Goal: Transaction & Acquisition: Purchase product/service

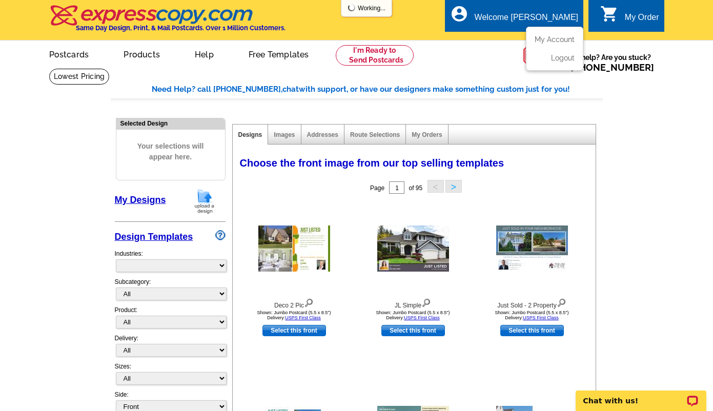
select select "785"
click at [541, 19] on div "Welcome [PERSON_NAME]" at bounding box center [527, 20] width 104 height 14
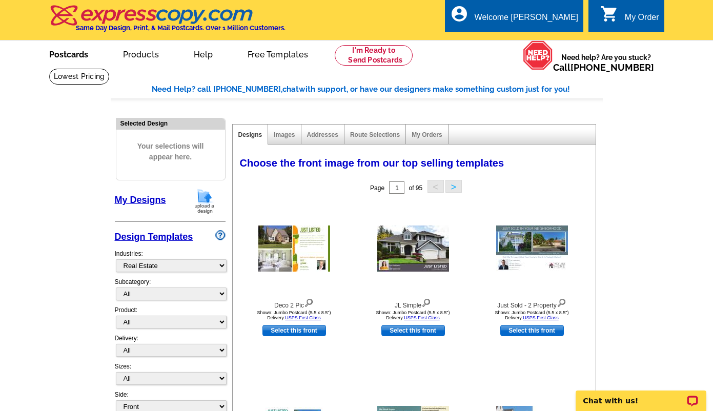
click at [70, 51] on link "Postcards" at bounding box center [69, 54] width 72 height 24
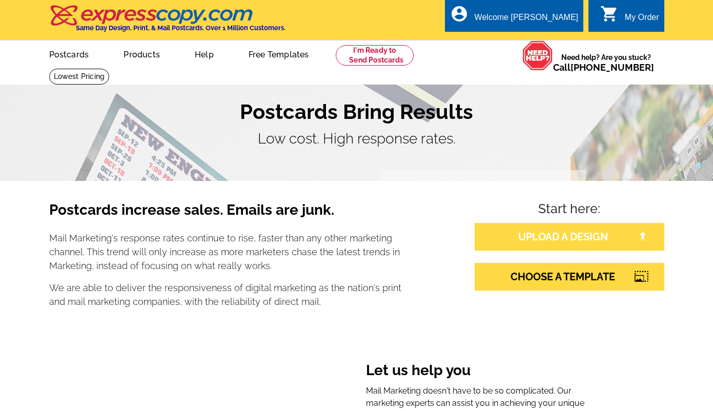
click at [552, 234] on link "UPLOAD A DESIGN" at bounding box center [570, 237] width 190 height 28
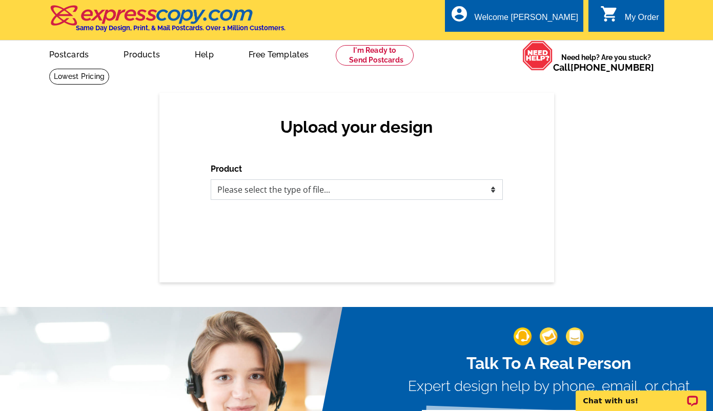
click at [240, 193] on select "Please select the type of file... Postcards Business Cards Letters and flyers G…" at bounding box center [357, 189] width 292 height 21
select select "1"
click at [211, 180] on select "Please select the type of file... Postcards Business Cards Letters and flyers G…" at bounding box center [357, 189] width 292 height 21
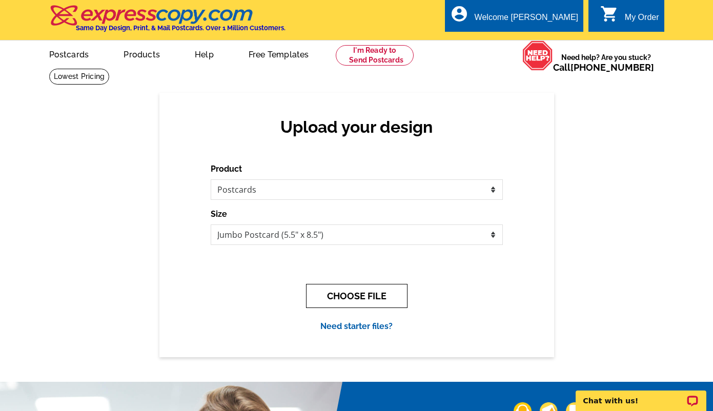
click at [361, 296] on button "CHOOSE FILE" at bounding box center [357, 296] width 102 height 24
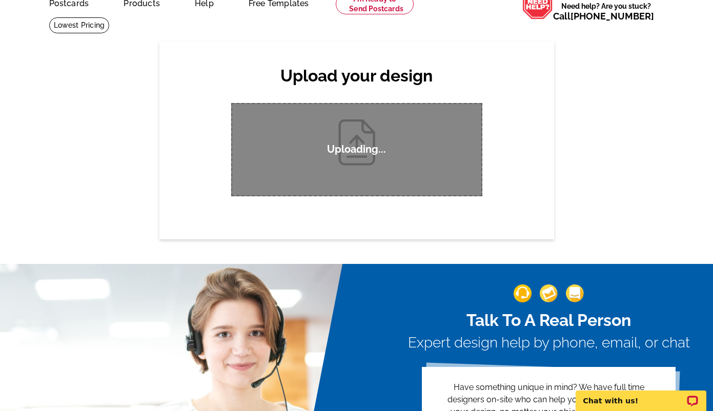
scroll to position [18, 0]
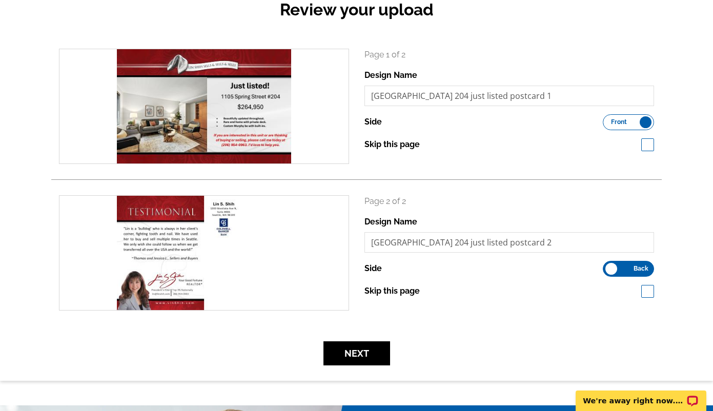
scroll to position [103, 0]
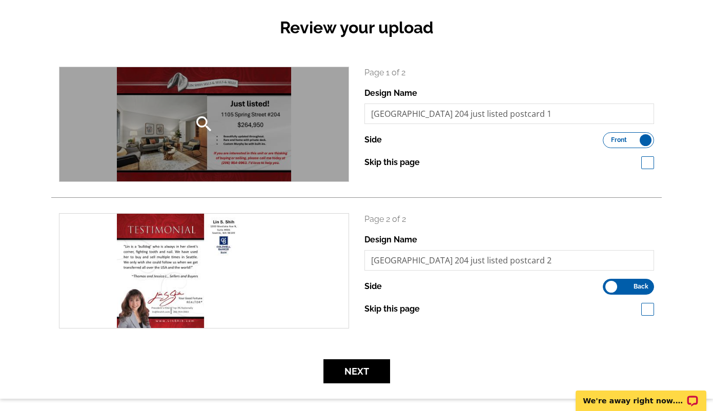
click at [187, 135] on div "search" at bounding box center [203, 124] width 289 height 114
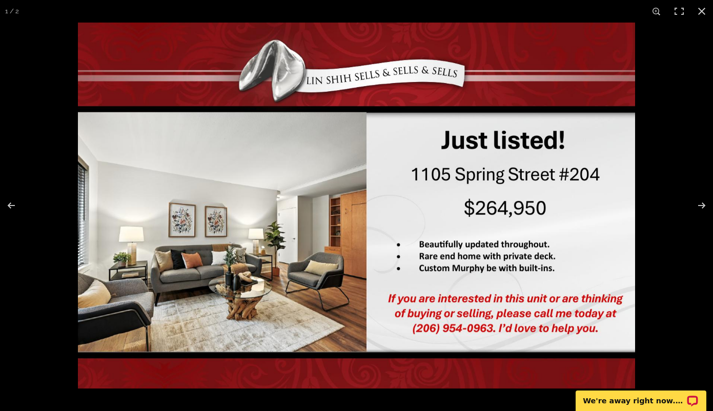
click at [187, 135] on img at bounding box center [356, 206] width 557 height 366
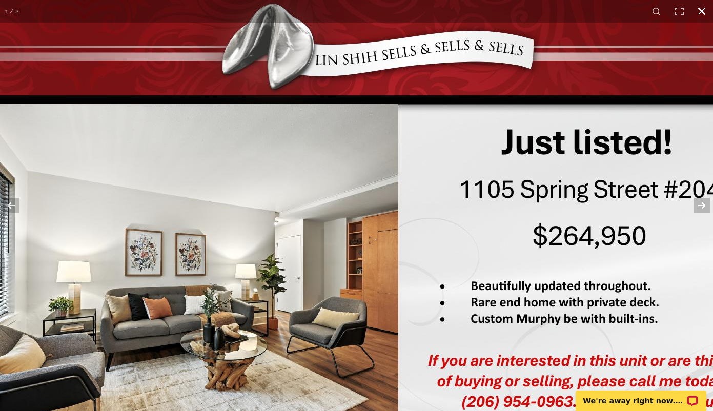
click at [701, 14] on button at bounding box center [702, 11] width 23 height 23
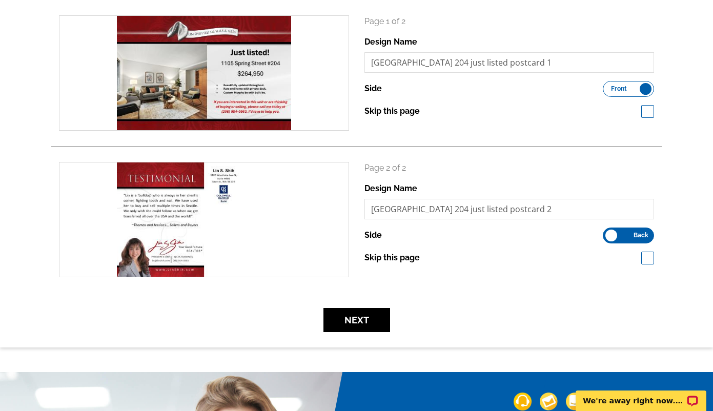
scroll to position [256, 0]
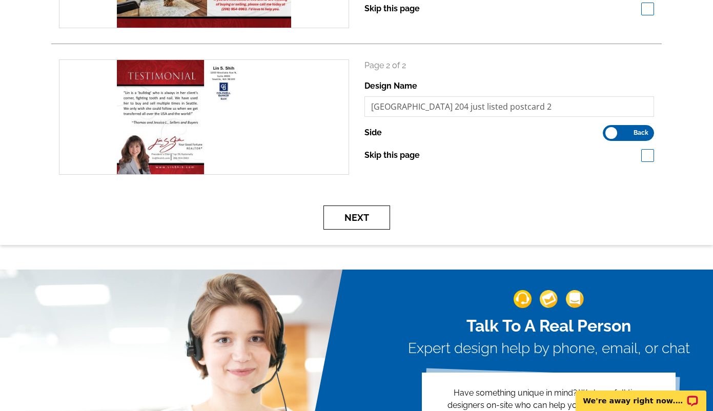
click at [354, 216] on button "Next" at bounding box center [357, 218] width 67 height 24
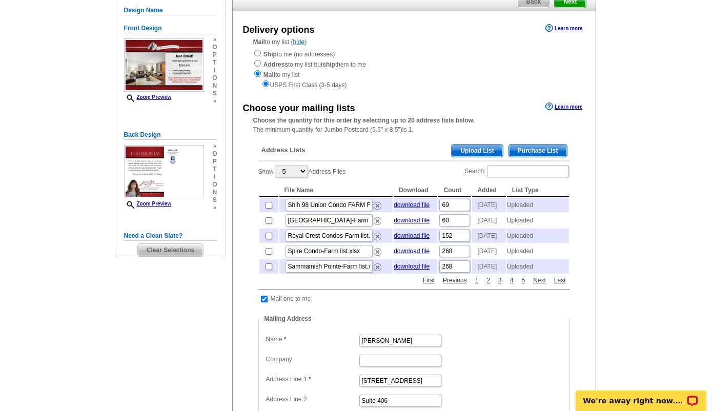
scroll to position [103, 0]
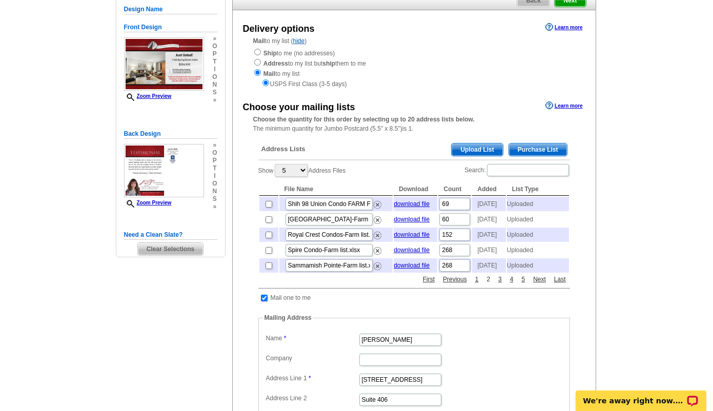
click at [489, 284] on link "2" at bounding box center [488, 279] width 9 height 9
click at [501, 284] on link "3" at bounding box center [500, 279] width 9 height 9
click at [513, 284] on link "4" at bounding box center [512, 279] width 9 height 9
click at [523, 284] on link "6" at bounding box center [523, 279] width 9 height 9
click at [536, 284] on link "Next" at bounding box center [540, 279] width 18 height 9
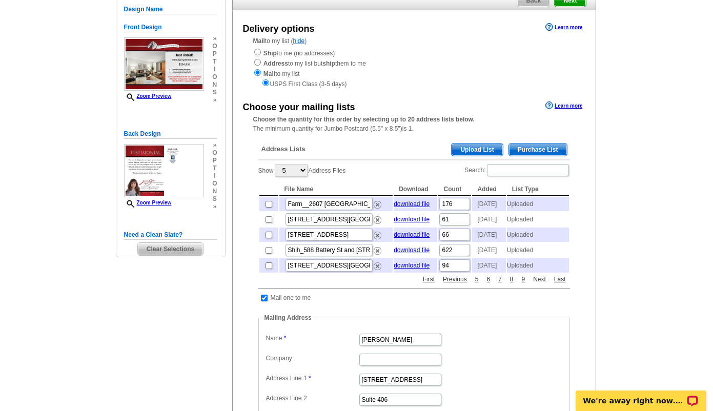
click at [536, 284] on link "Next" at bounding box center [540, 279] width 18 height 9
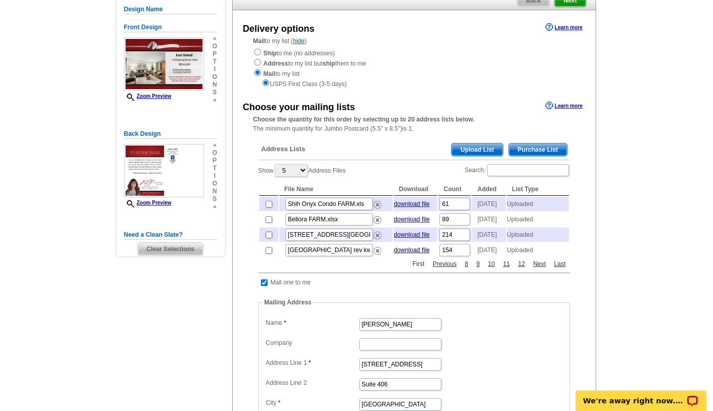
click at [419, 269] on link "First" at bounding box center [418, 263] width 17 height 9
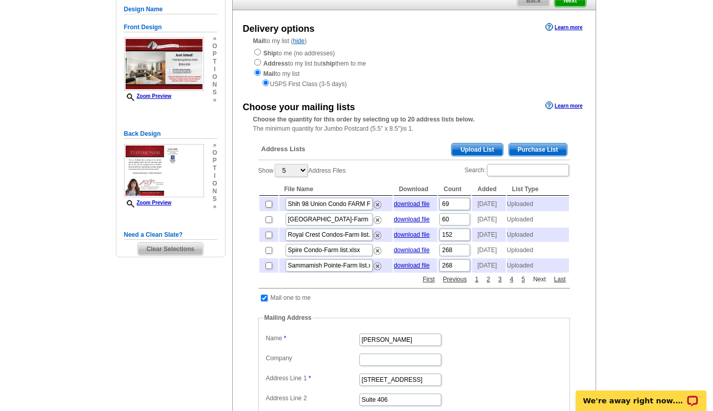
click at [536, 284] on link "Next" at bounding box center [540, 279] width 18 height 9
click at [538, 284] on link "Next" at bounding box center [540, 279] width 18 height 9
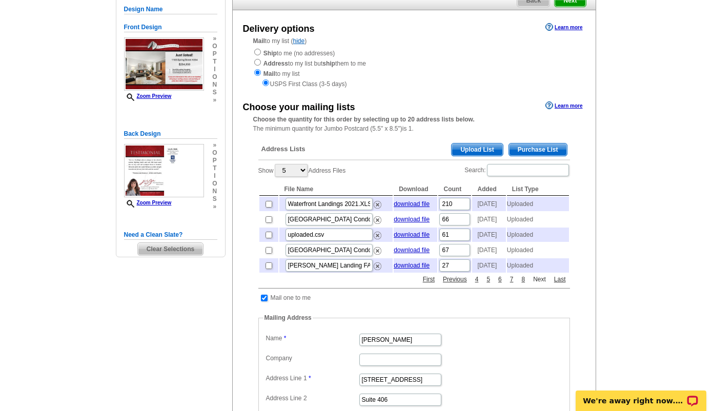
click at [538, 284] on link "Next" at bounding box center [540, 279] width 18 height 9
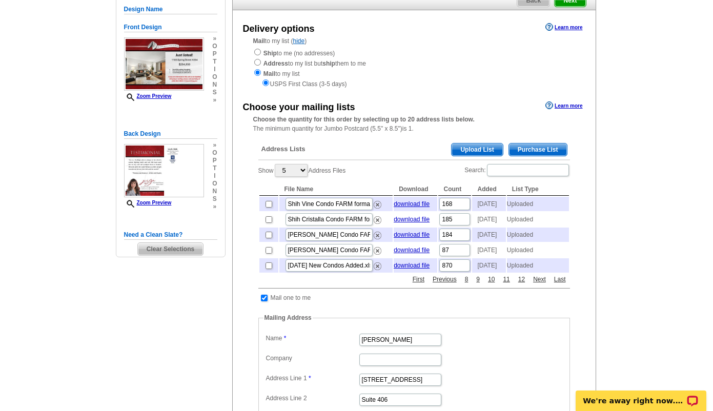
click at [479, 150] on span "Upload List" at bounding box center [477, 150] width 51 height 12
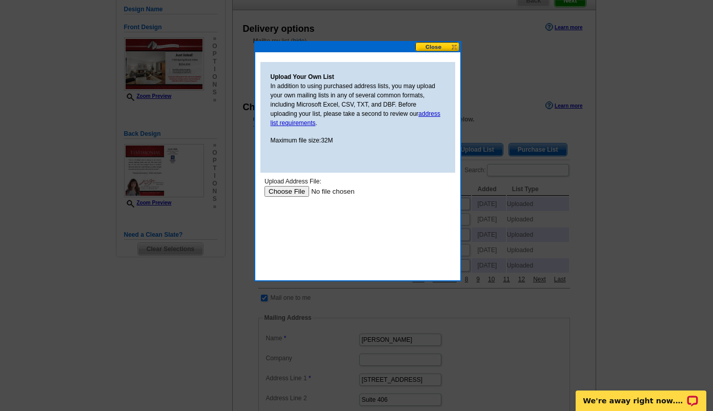
scroll to position [0, 0]
click at [292, 192] on input "file" at bounding box center [329, 191] width 130 height 11
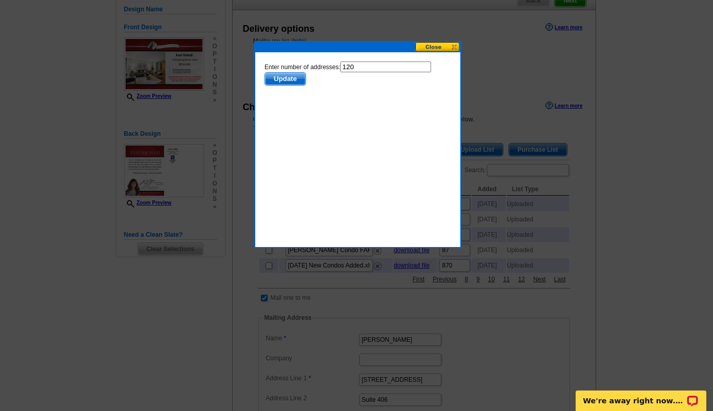
click at [282, 73] on span "Update" at bounding box center [285, 79] width 41 height 12
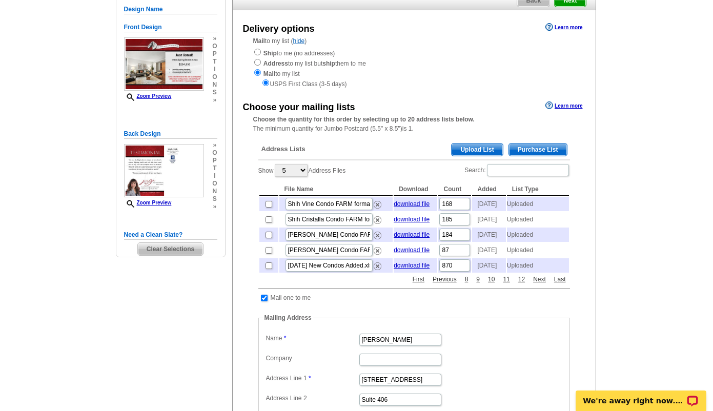
drag, startPoint x: 21, startPoint y: 19, endPoint x: 282, endPoint y: 77, distance: 266.7
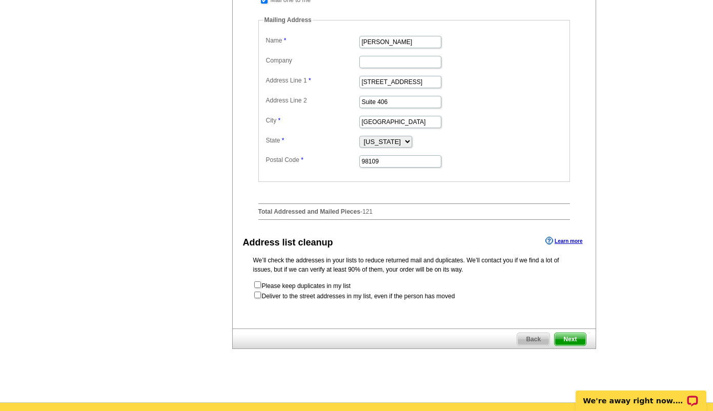
scroll to position [461, 0]
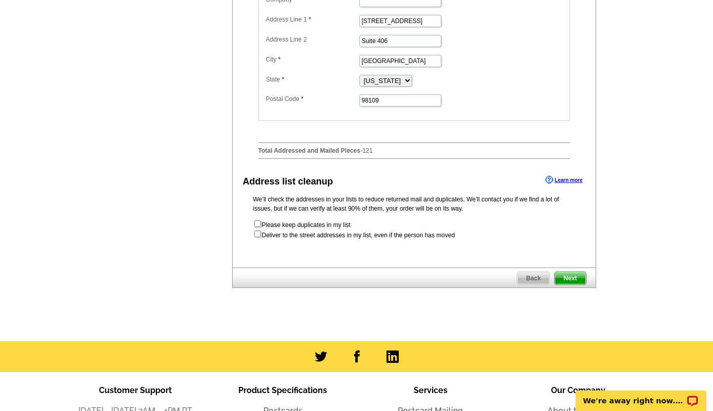
click at [255, 227] on input "checkbox" at bounding box center [257, 223] width 7 height 7
checkbox input "true"
click at [257, 237] on input "checkbox" at bounding box center [257, 234] width 7 height 7
checkbox input "true"
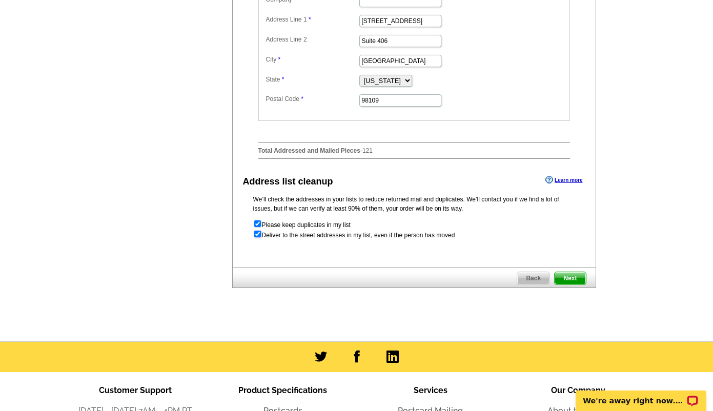
radio input "true"
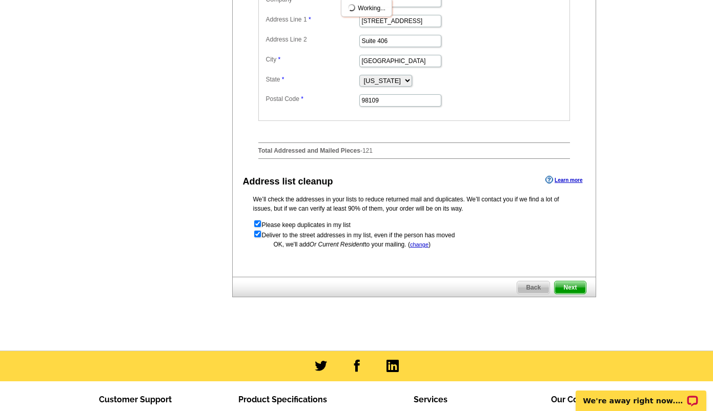
click at [570, 294] on span "Next" at bounding box center [570, 288] width 31 height 12
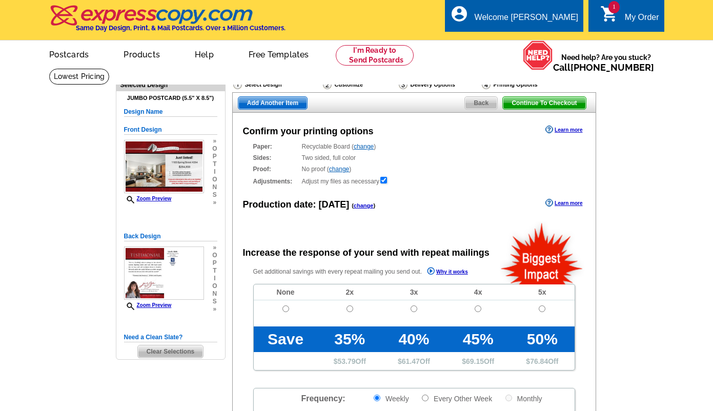
radio input "false"
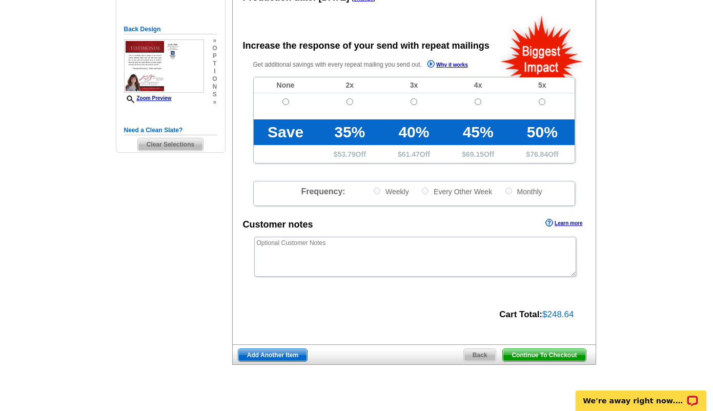
scroll to position [154, 0]
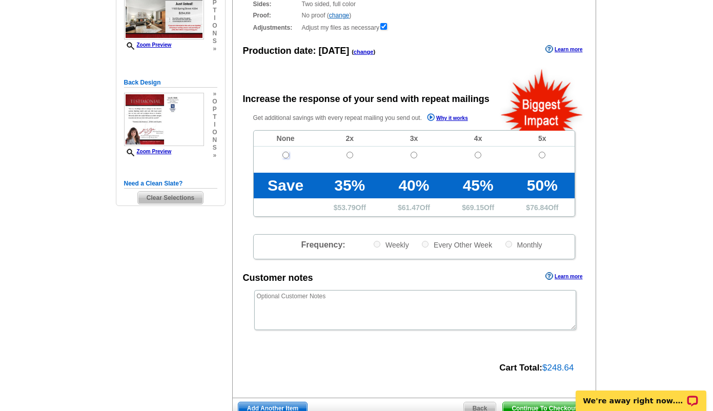
click at [285, 155] on input "radio" at bounding box center [286, 155] width 7 height 7
radio input "true"
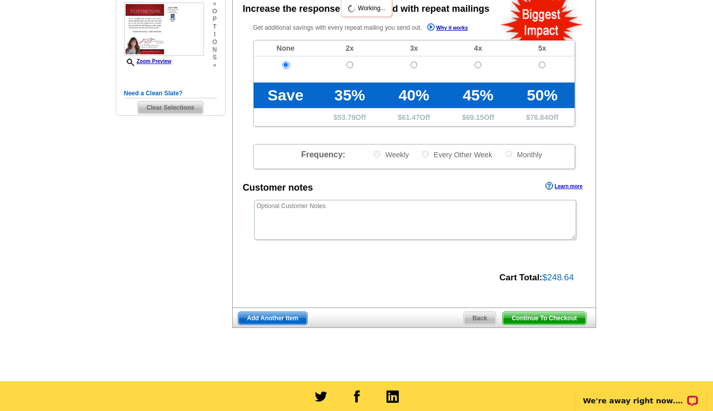
scroll to position [308, 0]
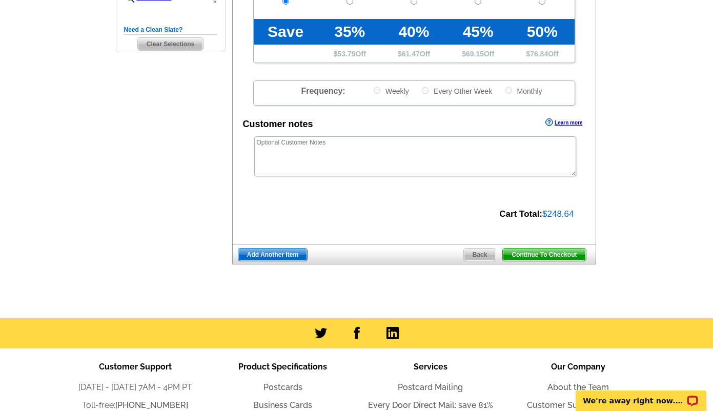
click at [539, 258] on span "Continue To Checkout" at bounding box center [544, 255] width 83 height 12
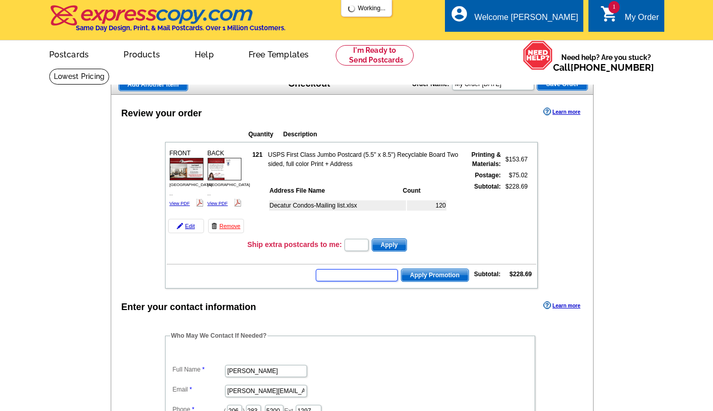
click at [351, 277] on input "text" at bounding box center [357, 275] width 82 height 12
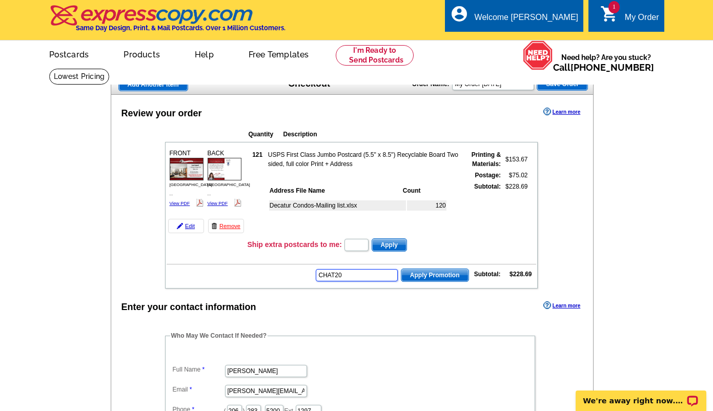
type input "CHAT20"
click at [431, 275] on span "Apply Promotion" at bounding box center [434, 275] width 67 height 12
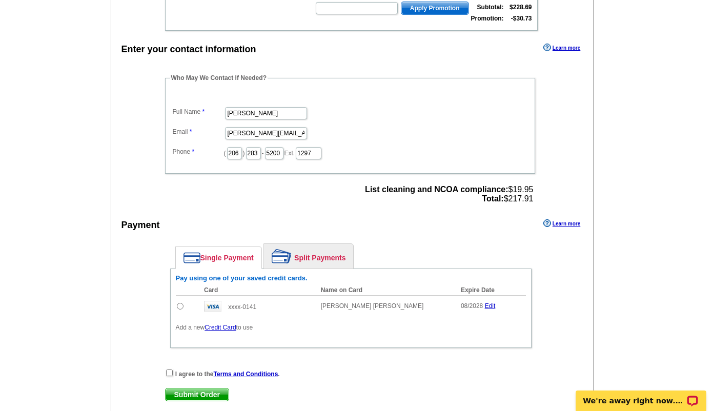
scroll to position [308, 0]
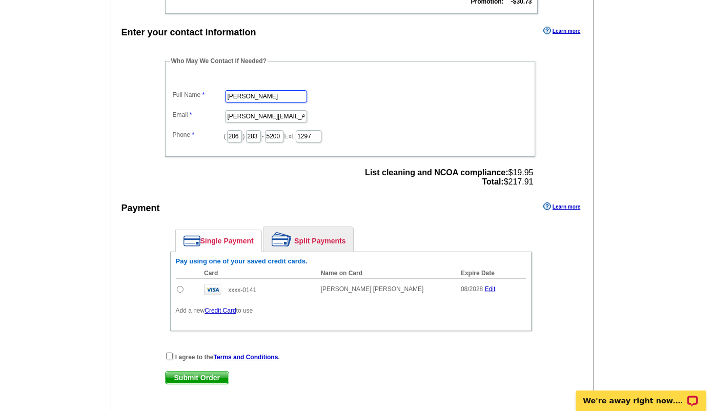
drag, startPoint x: 259, startPoint y: 97, endPoint x: 72, endPoint y: 92, distance: 187.2
click at [131, 85] on div "Enter your contact information Learn more Who May We Contact If Needed? Full Na…" at bounding box center [352, 218] width 483 height 389
type input "[PERSON_NAME]"
click at [135, 135] on div "Enter your contact information Learn more Who May We Contact If Needed? Full Na…" at bounding box center [352, 218] width 483 height 389
drag, startPoint x: 251, startPoint y: 115, endPoint x: 189, endPoint y: 109, distance: 62.9
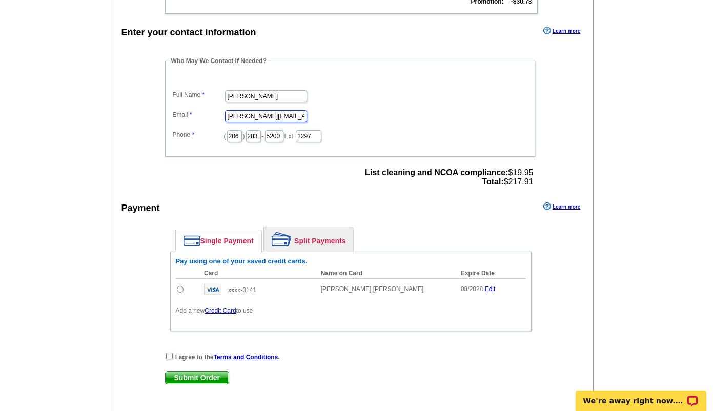
click at [190, 109] on dd "[PERSON_NAME][EMAIL_ADDRESS][PERSON_NAME][DOMAIN_NAME]" at bounding box center [350, 116] width 360 height 16
type input "[PERSON_NAME][EMAIL_ADDRESS][PERSON_NAME][DOMAIN_NAME]"
click at [249, 138] on dd "( 206 ) 283 - 5200 Ext. 1297" at bounding box center [350, 136] width 360 height 16
type input "2"
type input "352"
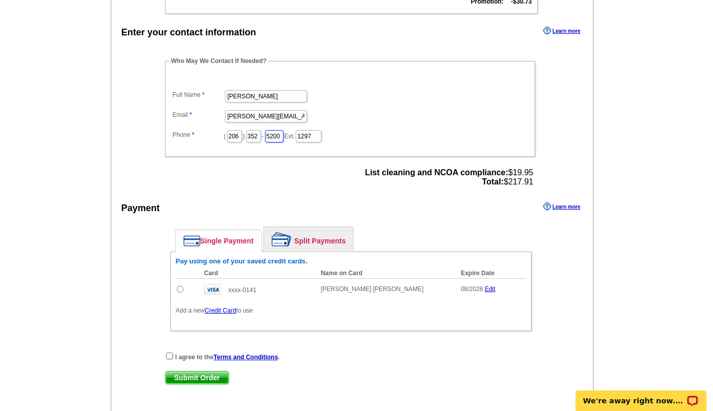
type input "7"
type input "4797"
click at [179, 294] on td at bounding box center [188, 289] width 24 height 22
click at [179, 291] on input "radio" at bounding box center [180, 289] width 7 height 7
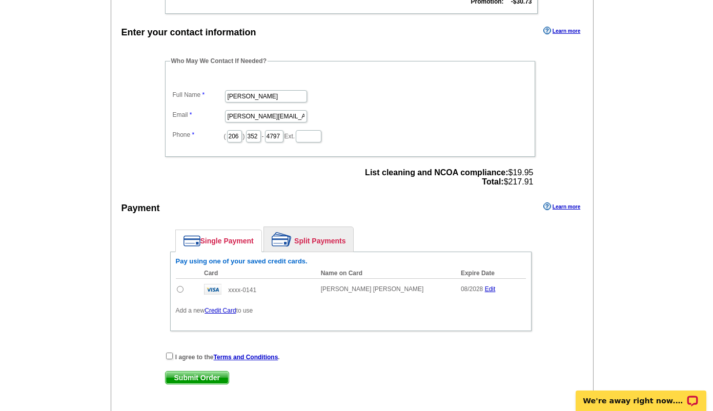
radio input "true"
click at [169, 356] on input "checkbox" at bounding box center [169, 356] width 7 height 7
checkbox input "true"
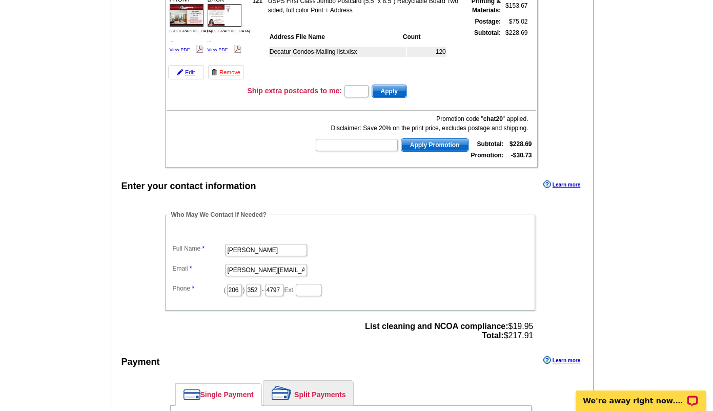
scroll to position [103, 0]
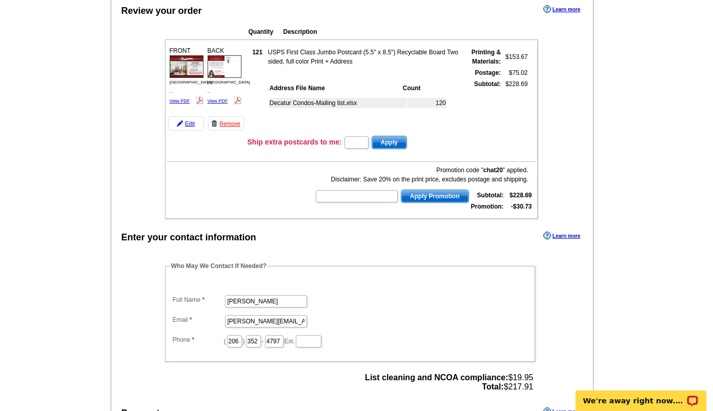
click at [184, 71] on img at bounding box center [187, 66] width 34 height 23
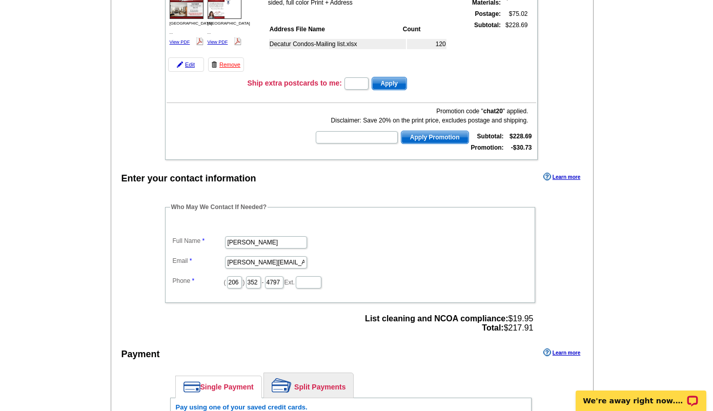
scroll to position [308, 0]
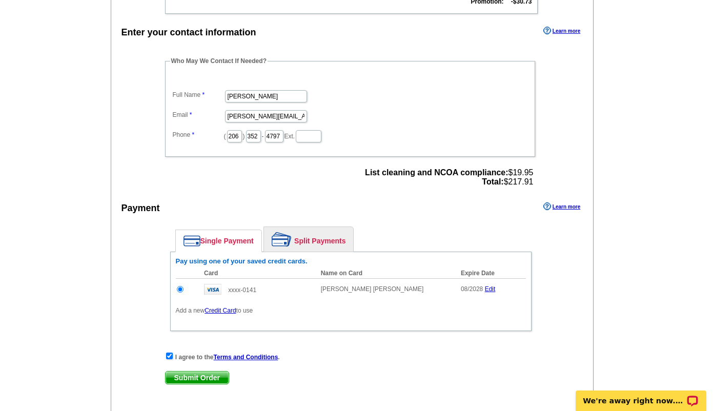
click at [198, 379] on span "Submit Order" at bounding box center [197, 378] width 63 height 12
